Goal: Contribute content: Contribute content

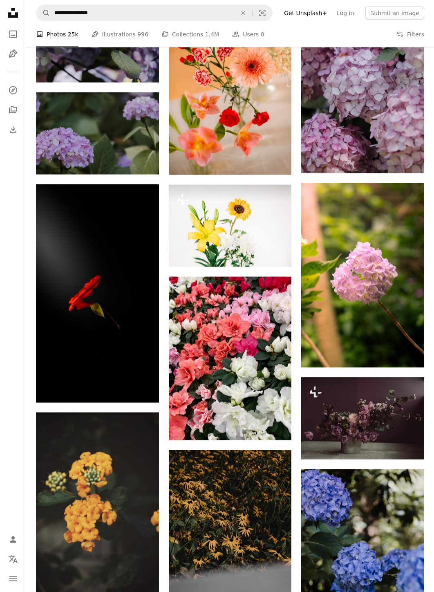
scroll to position [21772, 0]
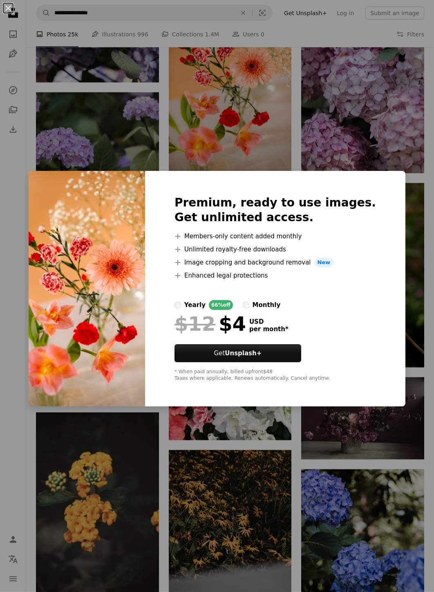
click at [78, 317] on img at bounding box center [87, 288] width 116 height 235
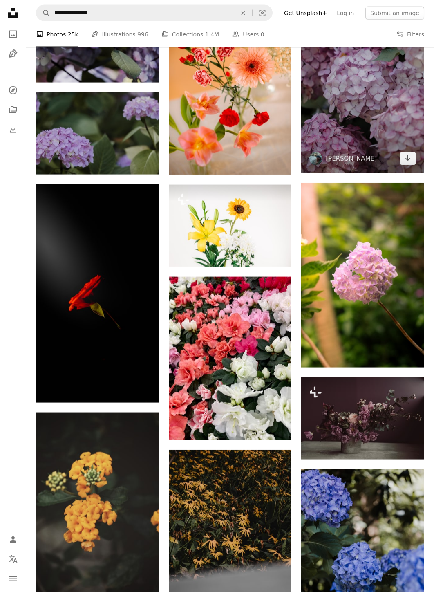
click at [379, 103] on img at bounding box center [362, 81] width 123 height 184
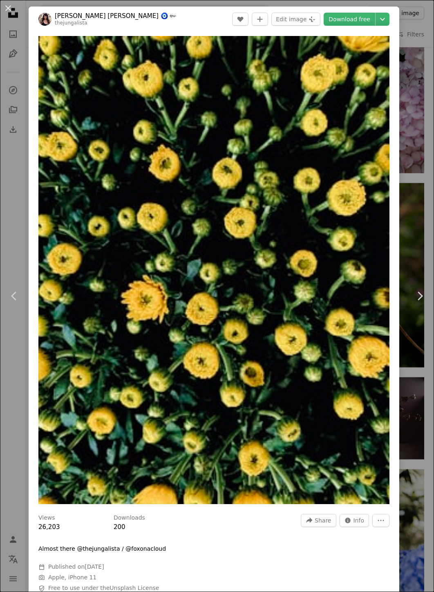
click at [382, 14] on button "Submit an image" at bounding box center [394, 13] width 59 height 13
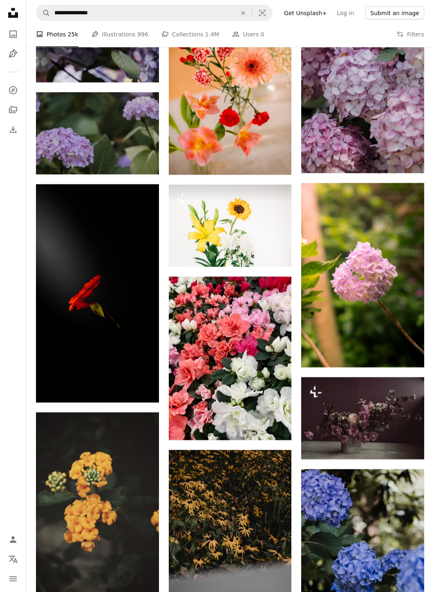
scroll to position [20872, 0]
